Goal: Transaction & Acquisition: Download file/media

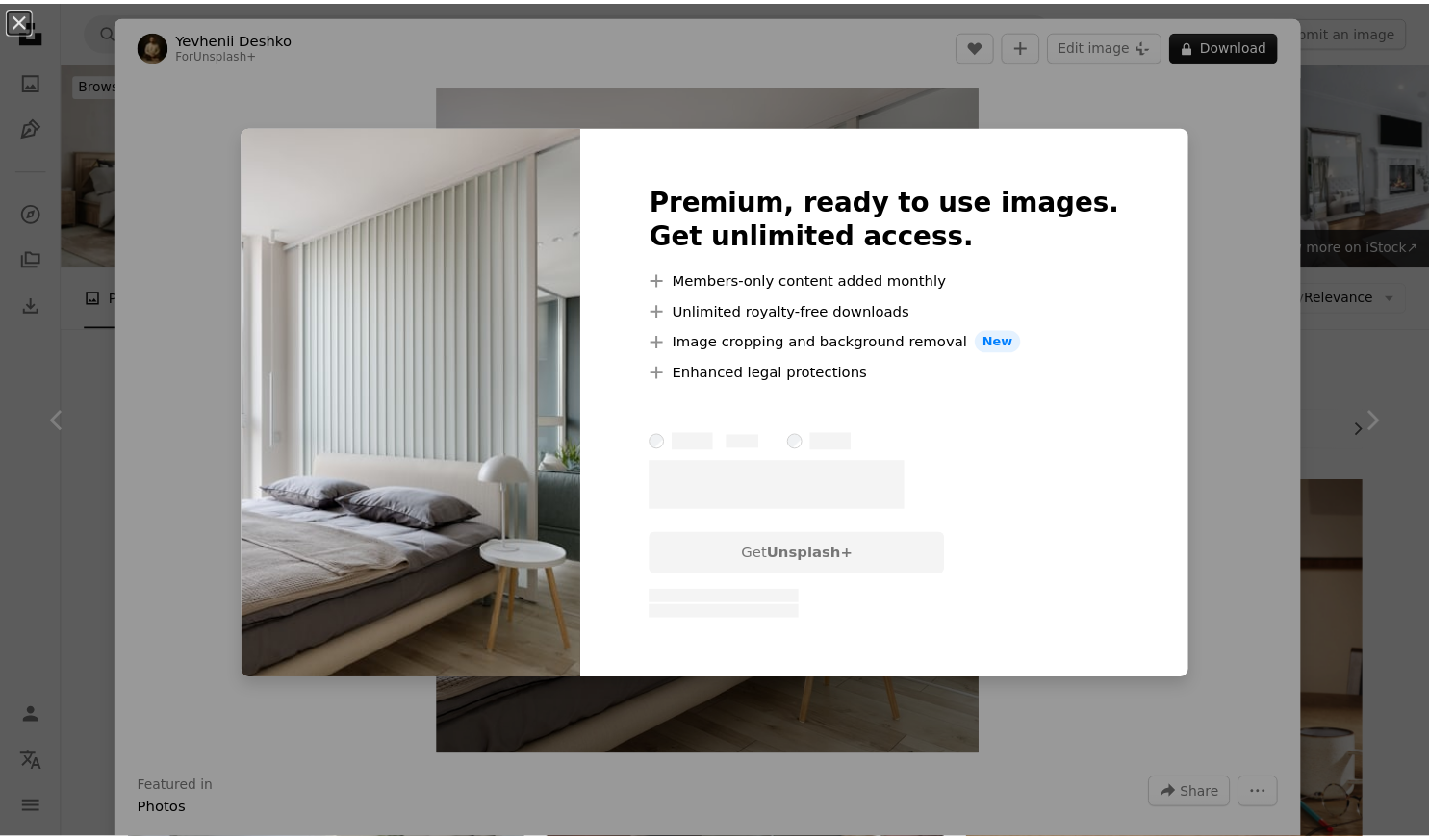
scroll to position [2213, 0]
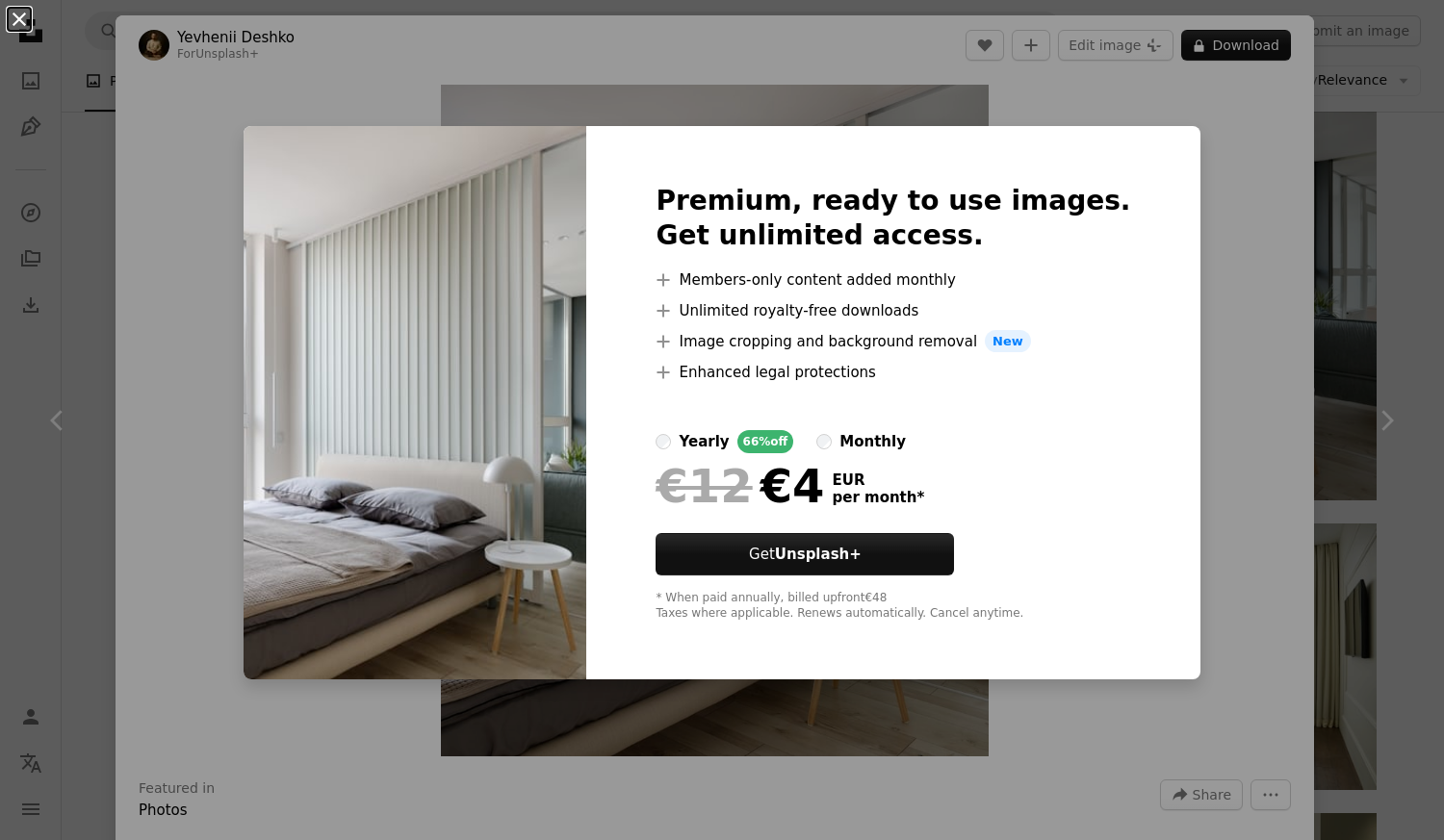
click at [14, 15] on button "An X shape" at bounding box center [19, 19] width 23 height 23
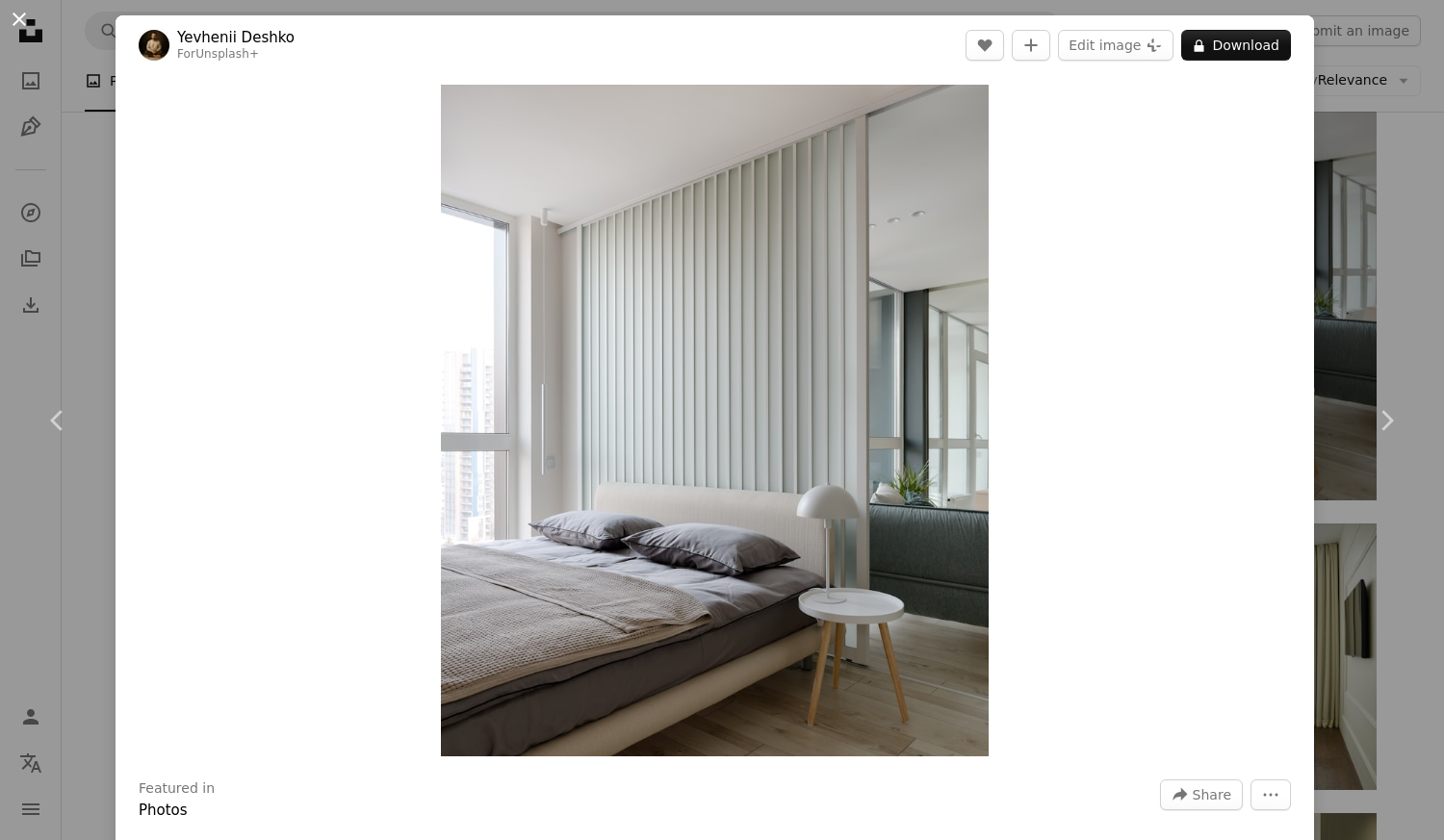
click at [28, 25] on button "An X shape" at bounding box center [19, 19] width 23 height 23
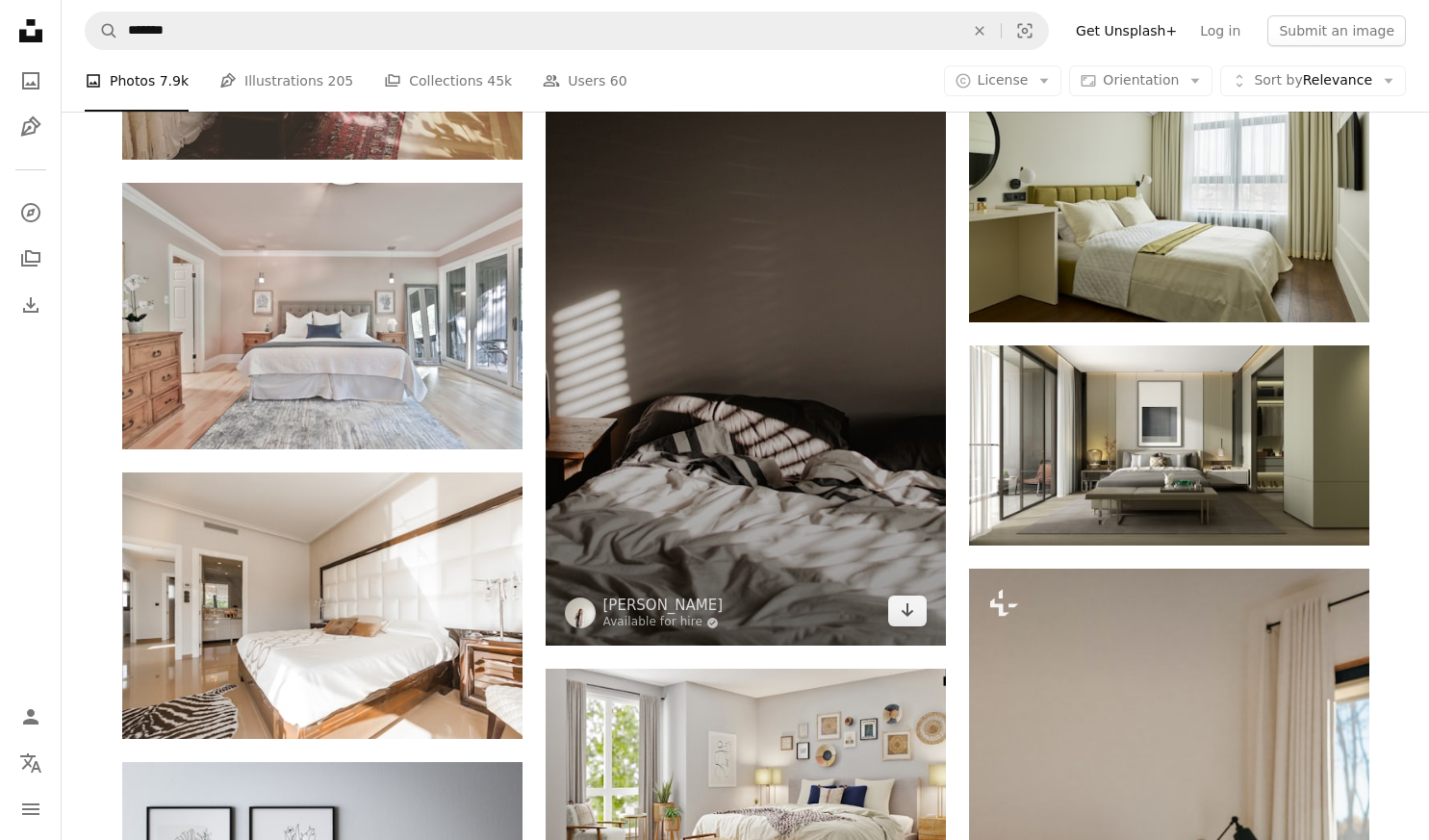
scroll to position [2694, 0]
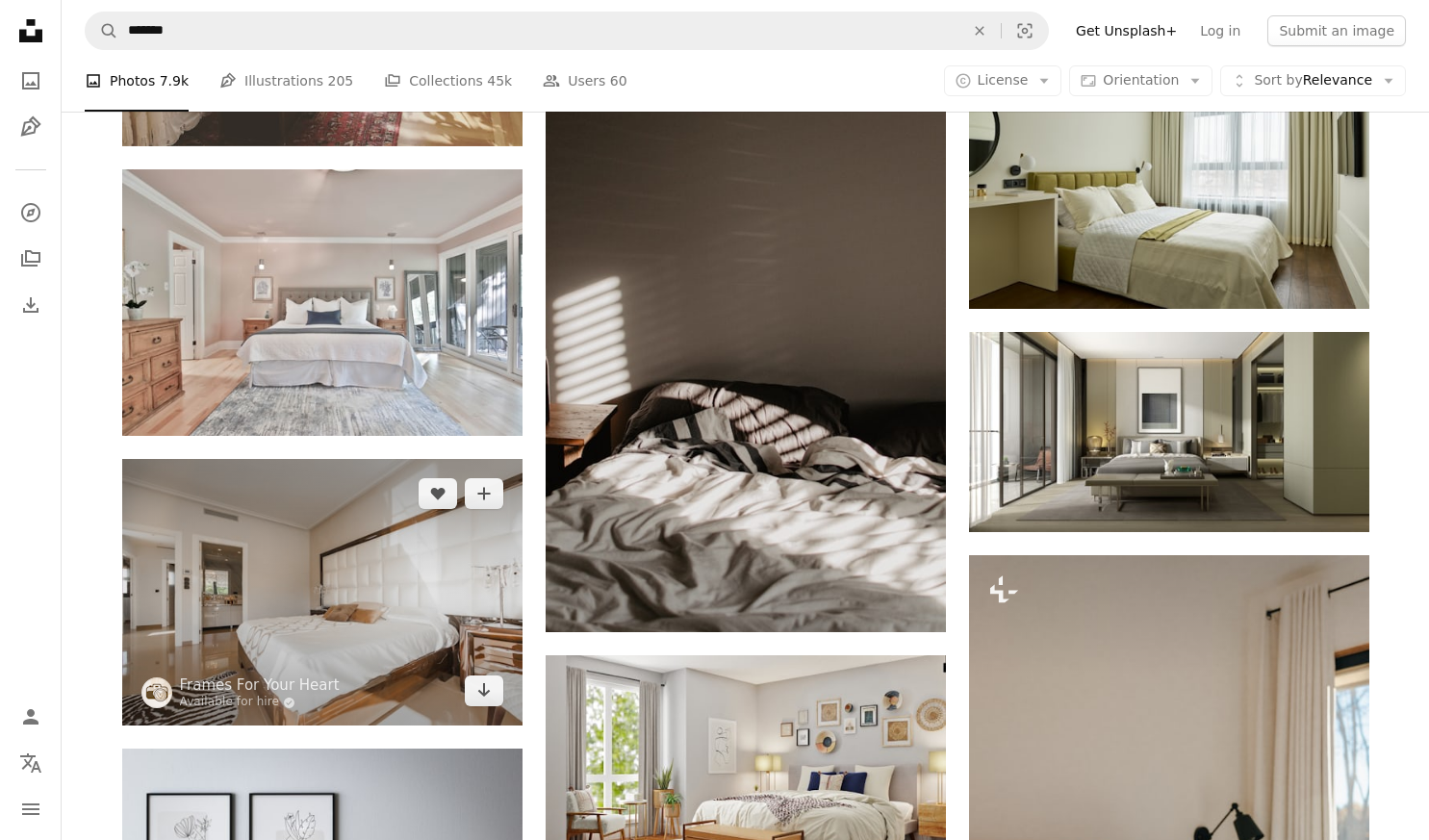
click at [286, 540] on img at bounding box center [322, 592] width 401 height 266
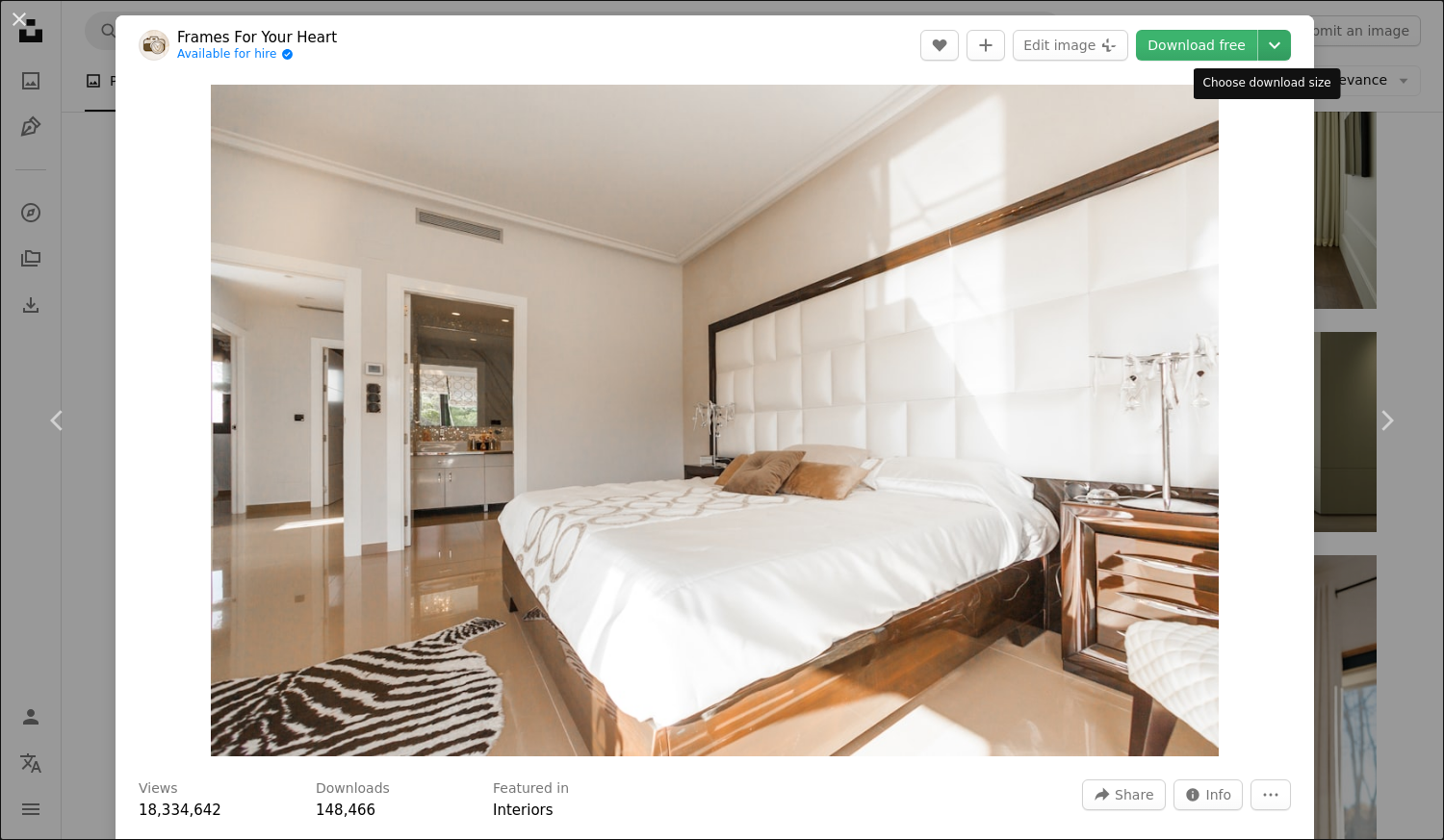
click at [1269, 46] on icon "Choose download size" at bounding box center [1275, 46] width 12 height 7
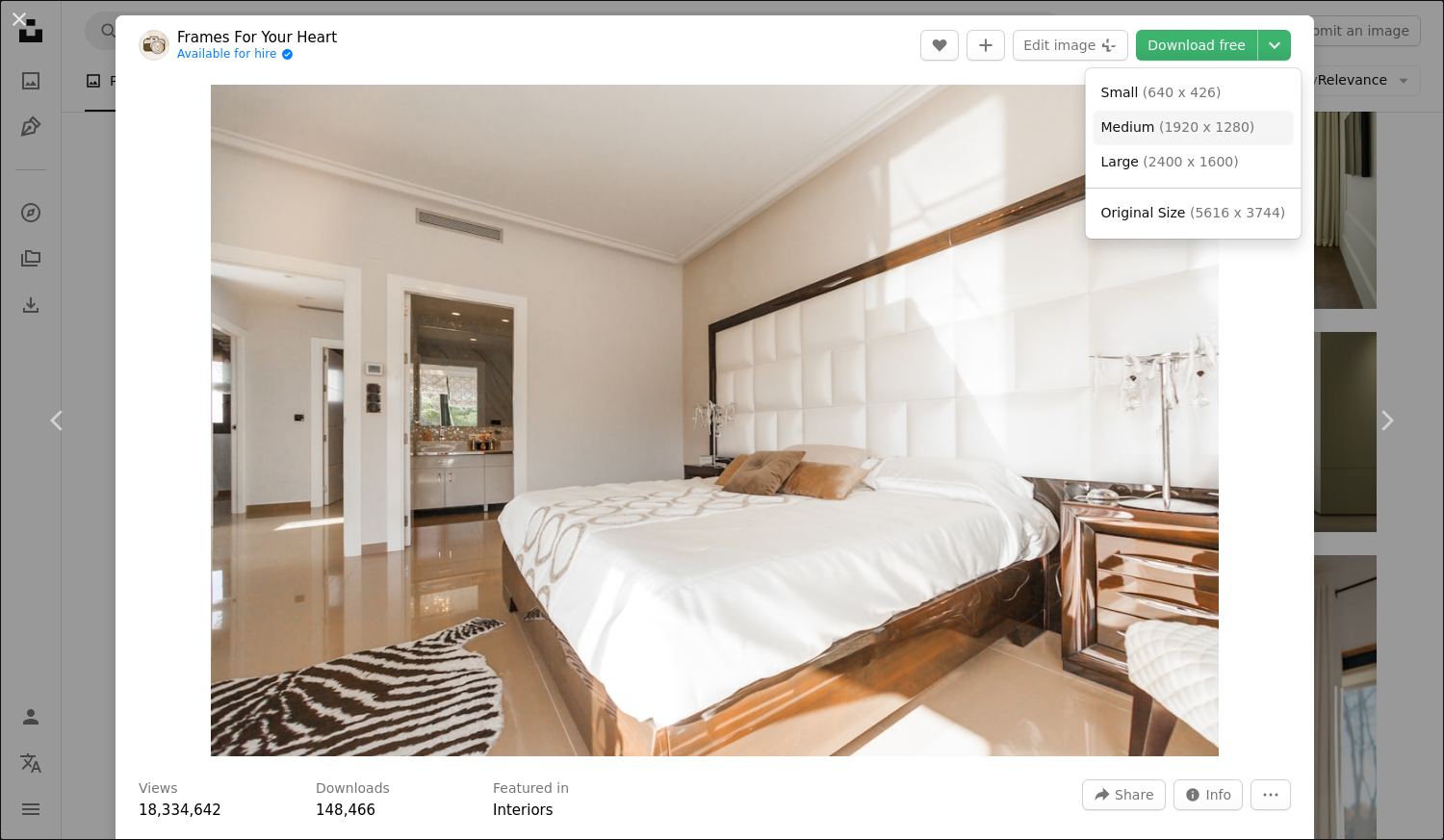
click at [1123, 130] on span "Medium" at bounding box center [1128, 126] width 54 height 15
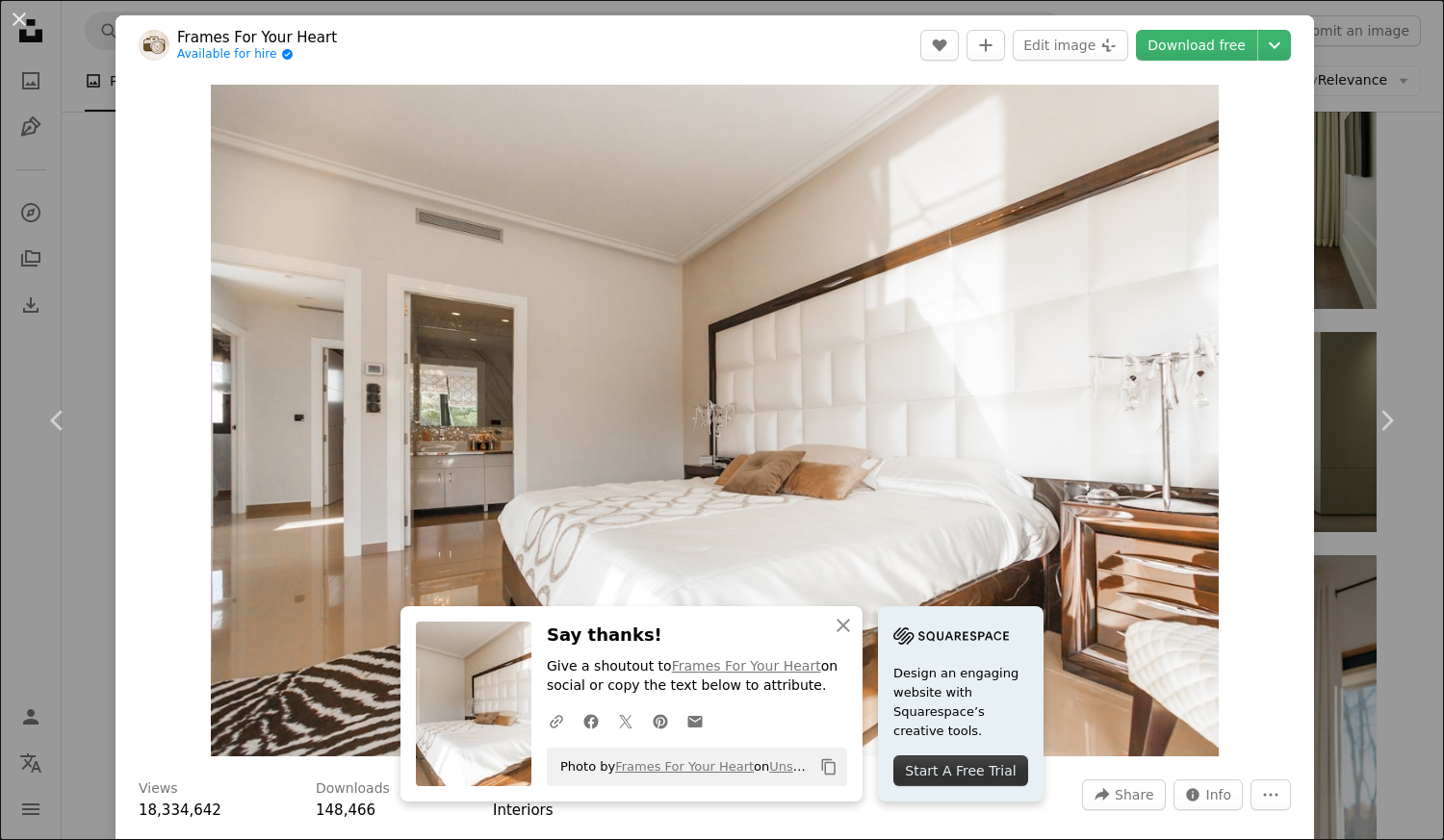
drag, startPoint x: 90, startPoint y: 221, endPoint x: 209, endPoint y: 4, distance: 247.5
click at [90, 221] on div "An X shape Chevron left Chevron right Frames For Your Heart Available for hire …" at bounding box center [722, 420] width 1444 height 840
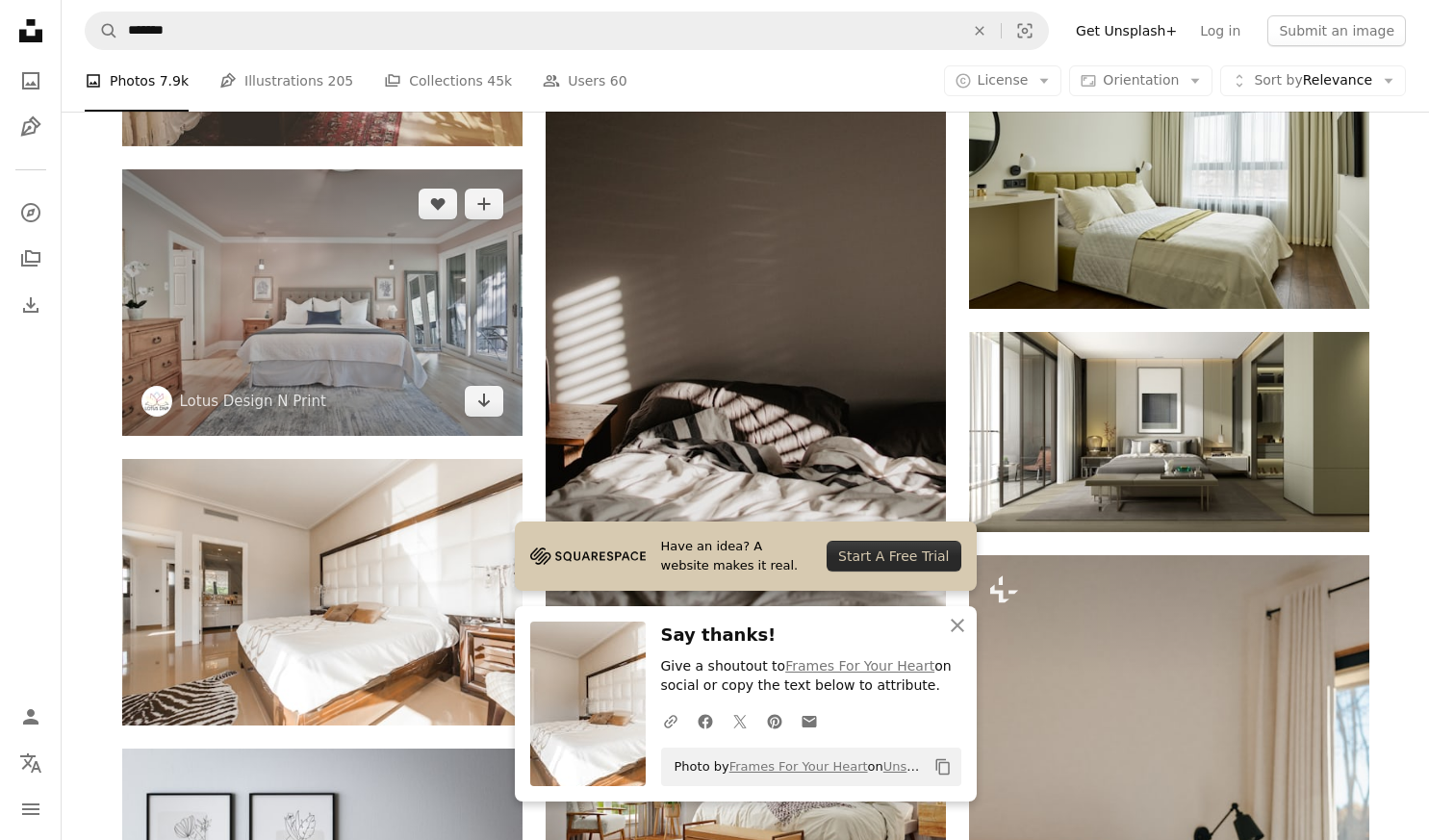
scroll to position [2983, 0]
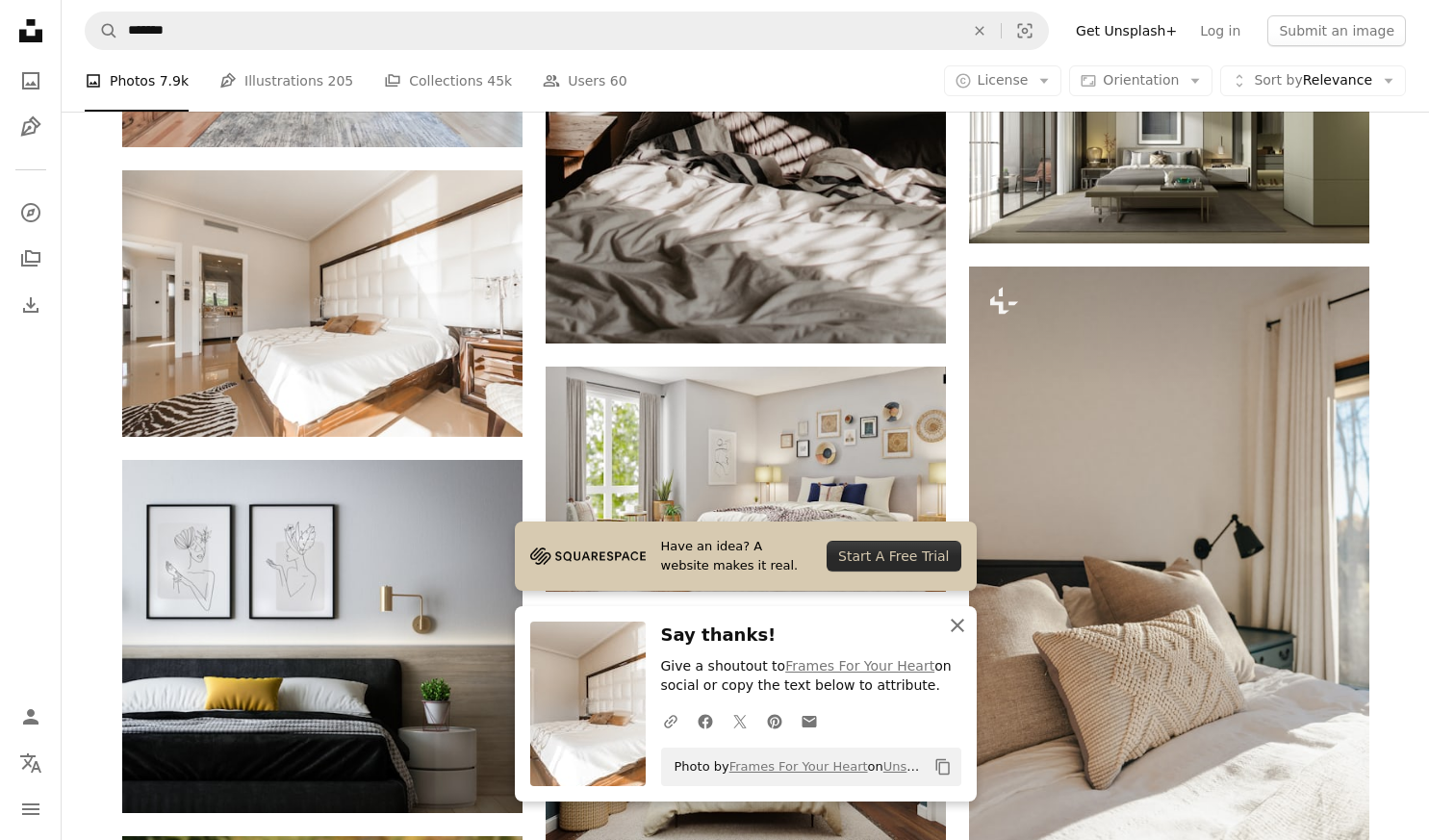
click at [959, 617] on icon "An X shape" at bounding box center [958, 625] width 23 height 23
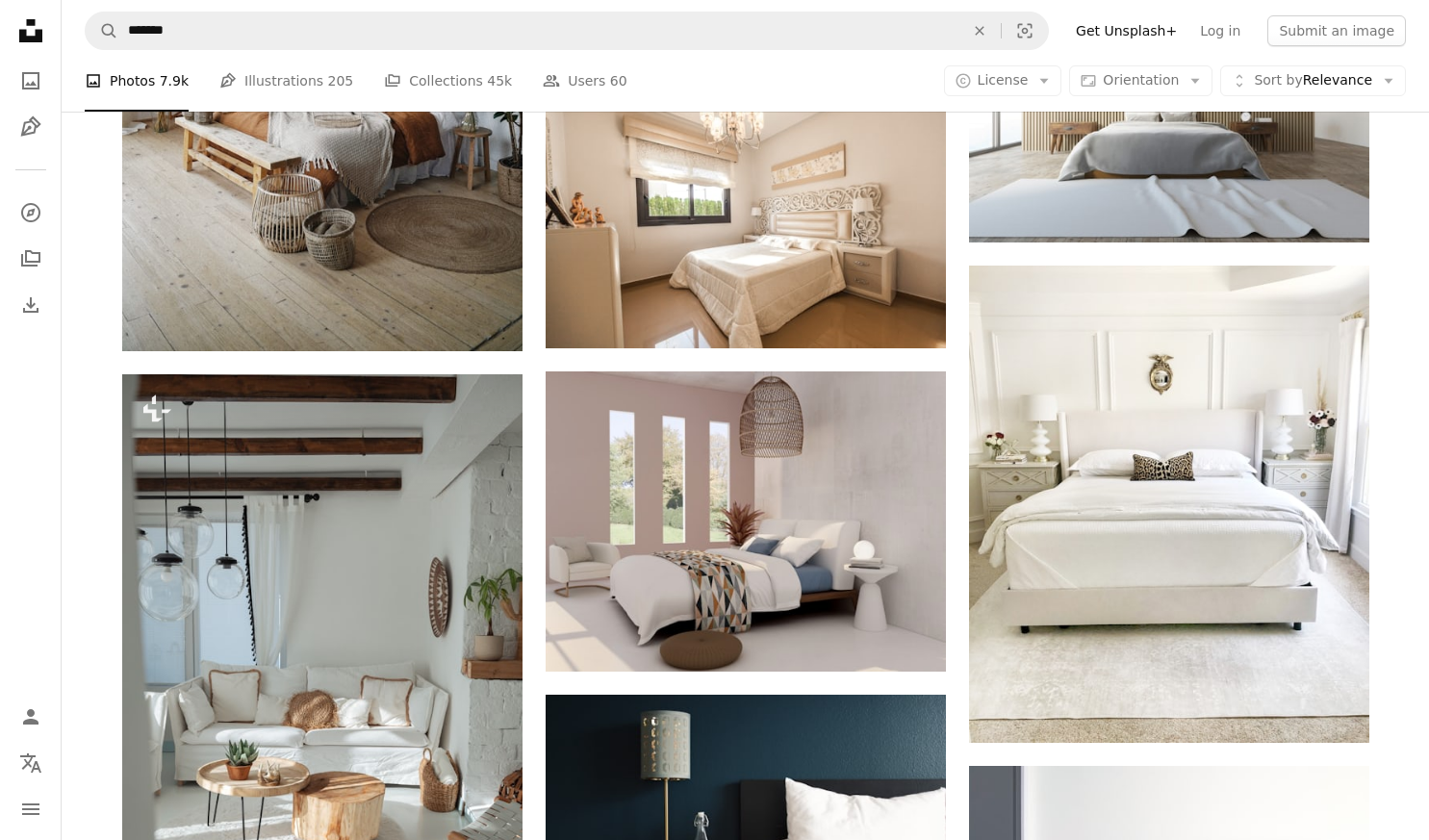
scroll to position [4908, 0]
